Goal: Contribute content: Contribute content

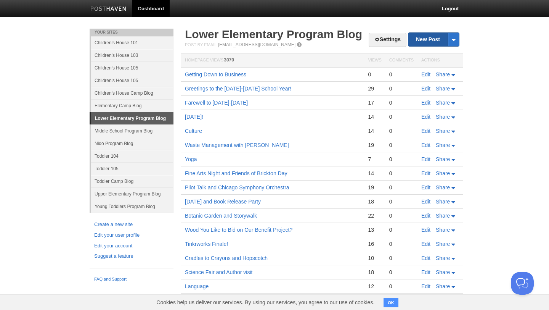
click at [429, 41] on link "New Post" at bounding box center [433, 39] width 51 height 13
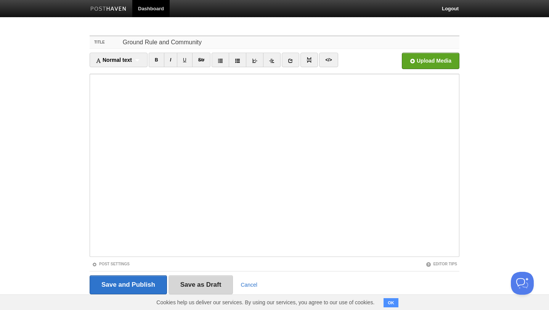
type input "Ground Rule and Community"
click at [196, 285] on input "Save as Draft" at bounding box center [201, 284] width 65 height 19
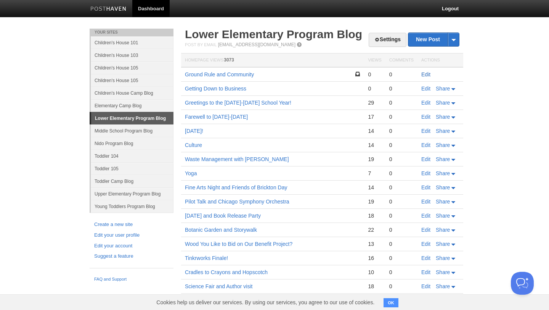
click at [427, 72] on link "Edit" at bounding box center [425, 74] width 9 height 6
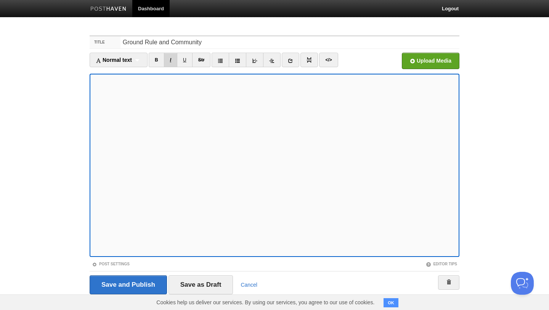
click at [175, 58] on link "I" at bounding box center [170, 60] width 13 height 14
click at [158, 59] on link "B" at bounding box center [157, 60] width 16 height 14
click at [207, 284] on input "Save as Draft" at bounding box center [201, 284] width 65 height 19
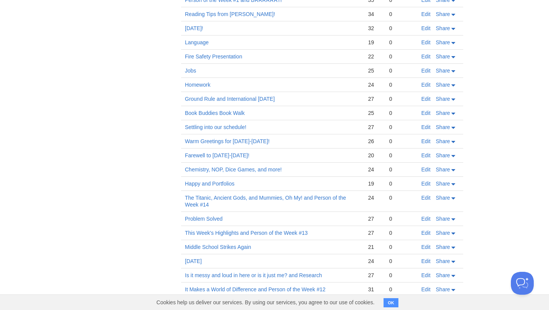
scroll to position [2311, 0]
click at [212, 95] on link "Ground Rule and International [DATE]" at bounding box center [230, 98] width 90 height 6
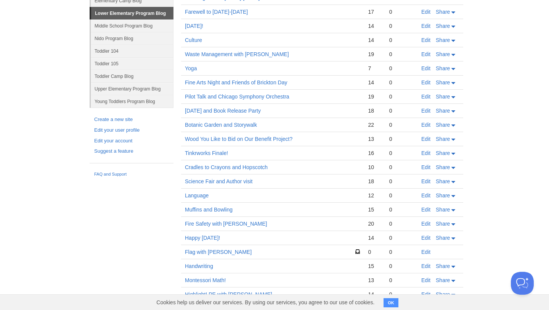
scroll to position [0, 0]
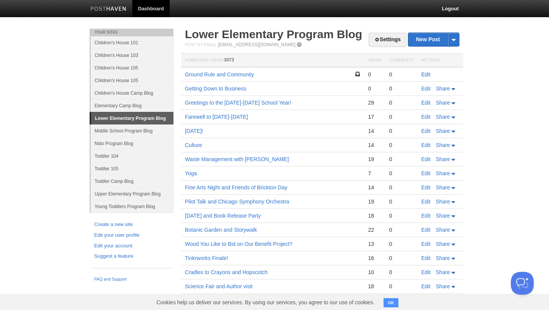
click at [425, 75] on link "Edit" at bounding box center [425, 74] width 9 height 6
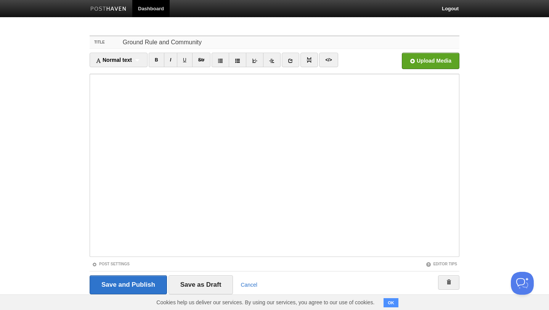
click at [170, 42] on input "Ground Rule and Community" at bounding box center [289, 42] width 339 height 12
type input "Ground Rule and Building Community"
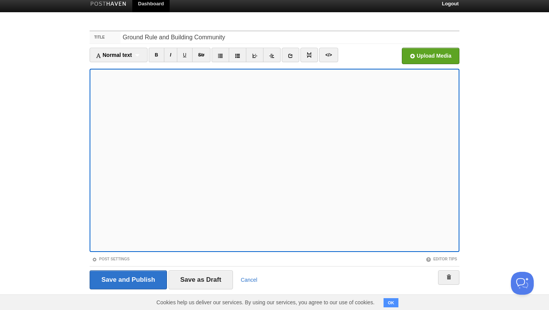
scroll to position [13, 0]
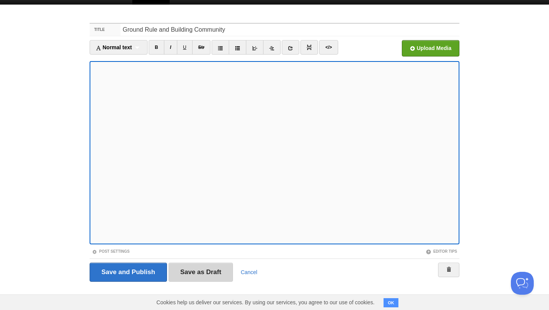
click at [205, 271] on input "Save as Draft" at bounding box center [201, 271] width 65 height 19
